Goal: Navigation & Orientation: Find specific page/section

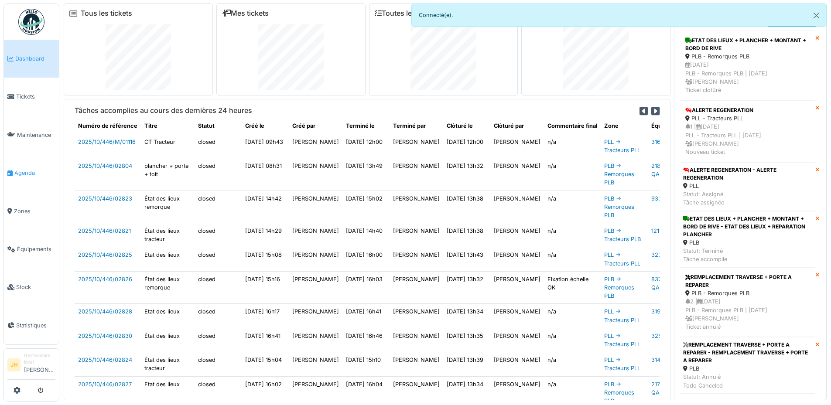
click at [24, 169] on span "Agenda" at bounding box center [34, 173] width 41 height 8
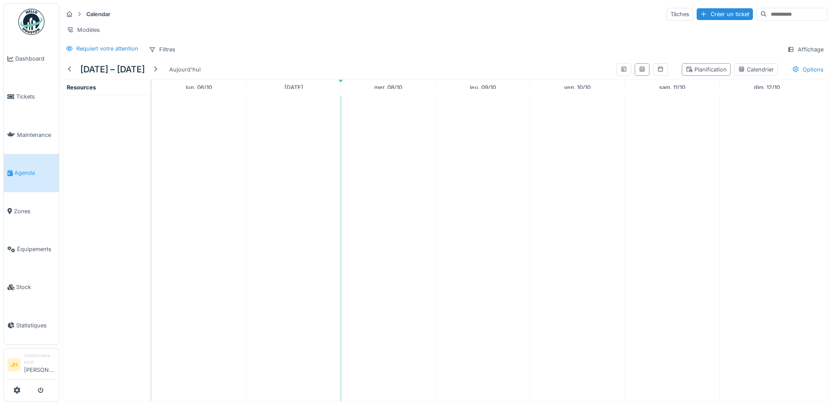
click at [28, 171] on span "Agenda" at bounding box center [34, 173] width 41 height 8
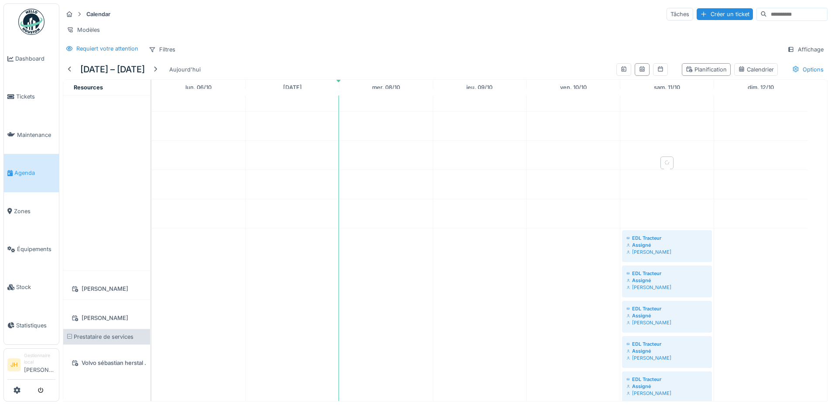
scroll to position [87, 0]
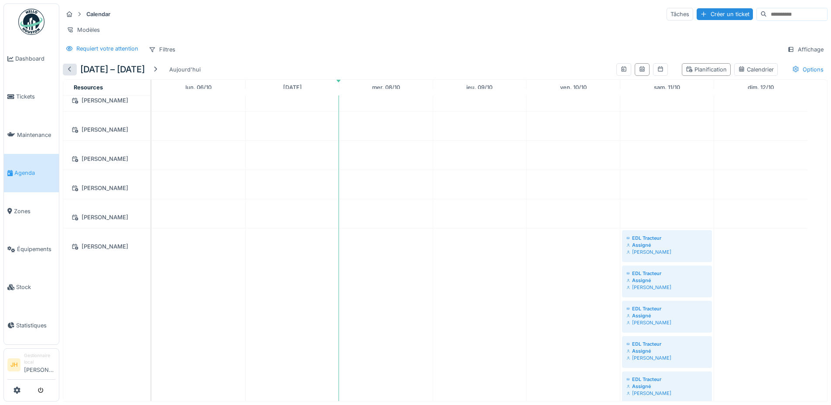
click at [68, 73] on div at bounding box center [69, 69] width 7 height 8
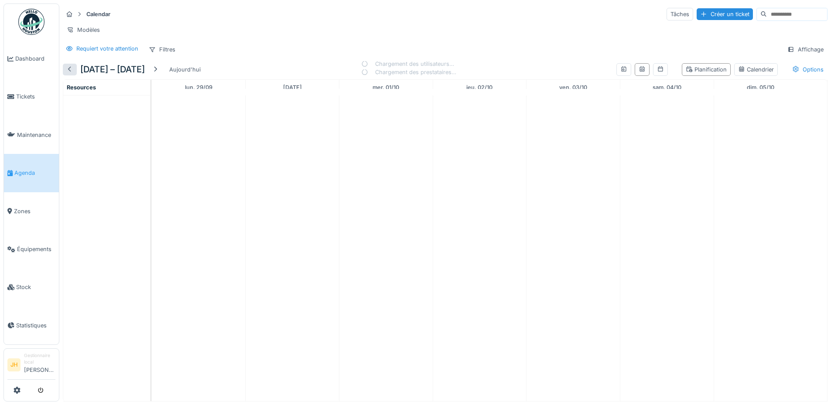
scroll to position [0, 0]
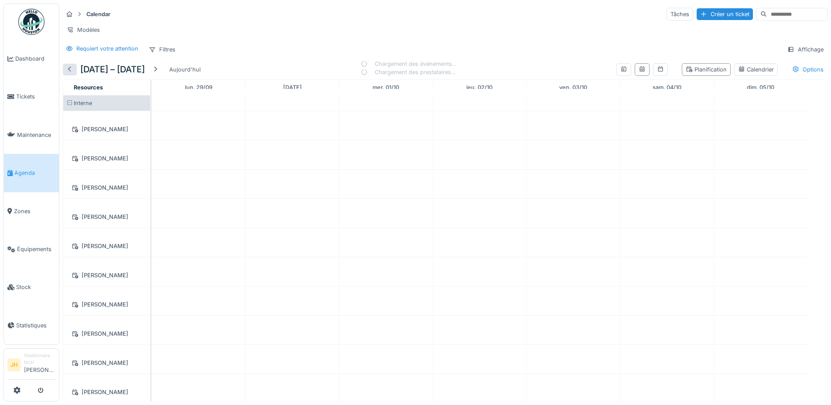
click at [68, 73] on div at bounding box center [69, 69] width 7 height 8
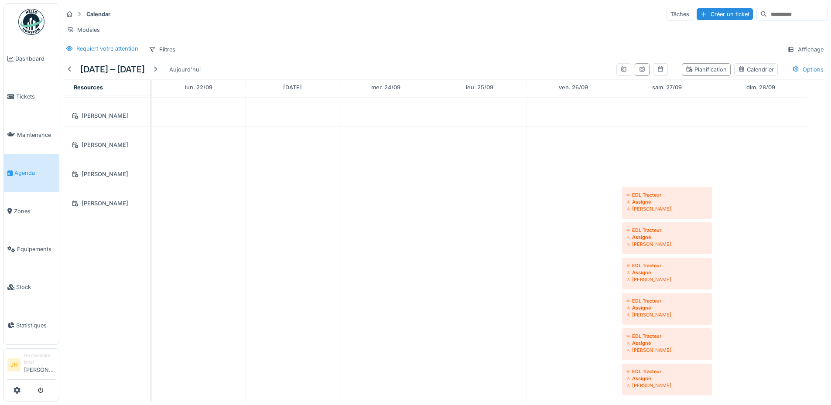
scroll to position [131, 0]
